Goal: Find specific page/section

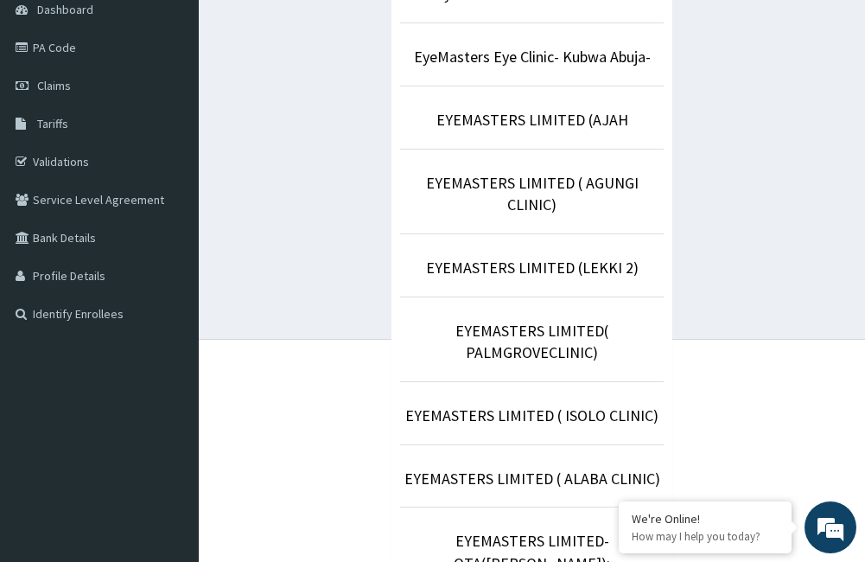
scroll to position [302, 0]
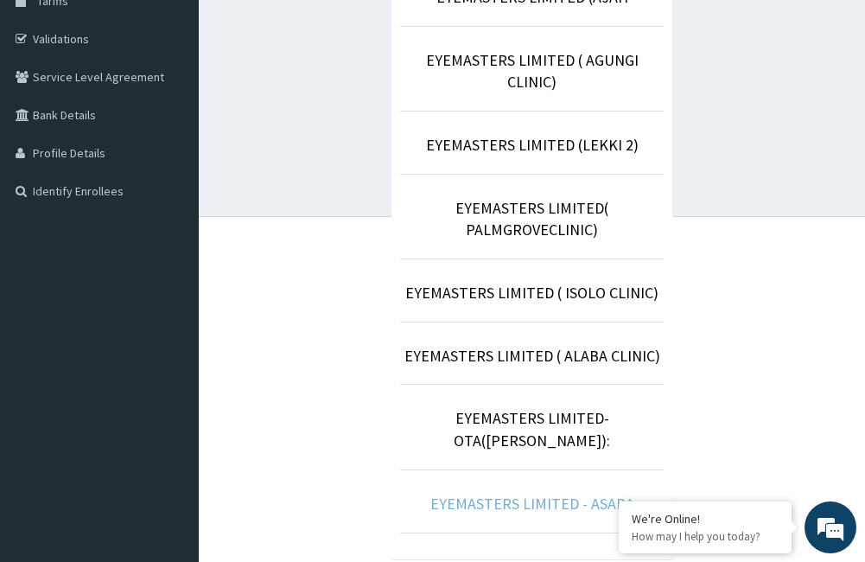
click at [581, 493] on link "EYEMASTERS LIMITED - ASABA" at bounding box center [532, 503] width 204 height 20
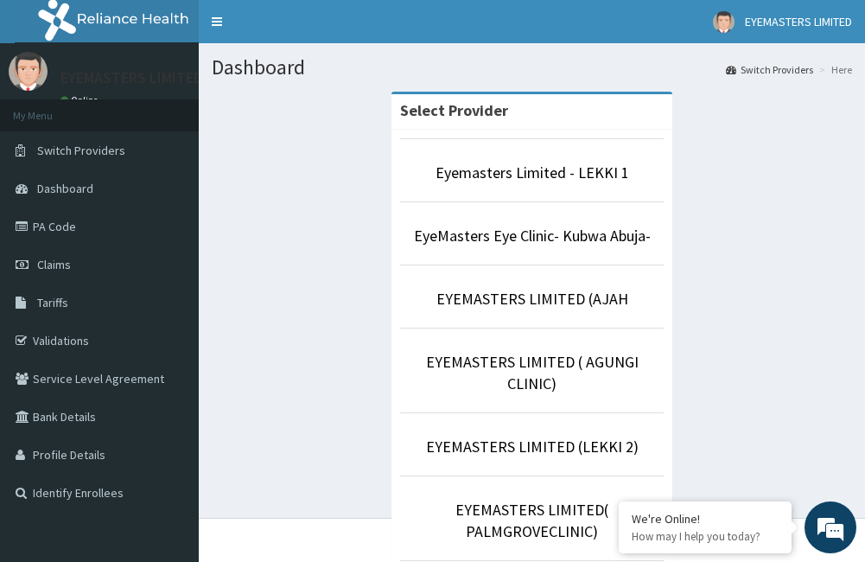
scroll to position [302, 0]
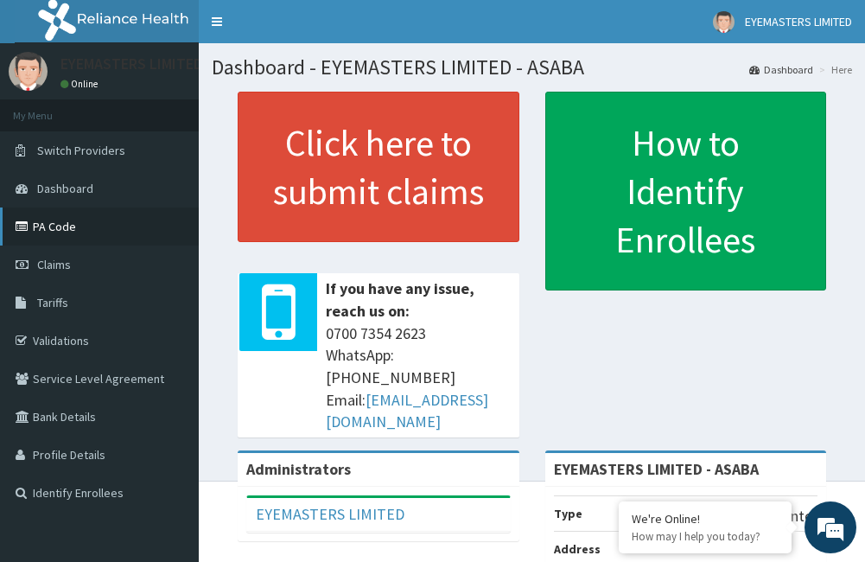
click at [56, 227] on link "PA Code" at bounding box center [99, 226] width 199 height 38
